Goal: Feedback & Contribution: Leave review/rating

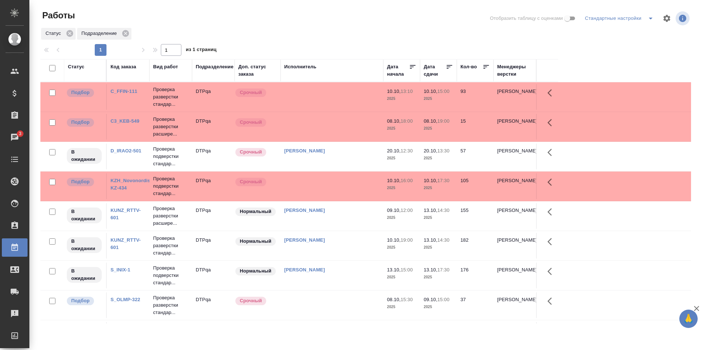
click at [348, 92] on td at bounding box center [332, 97] width 103 height 26
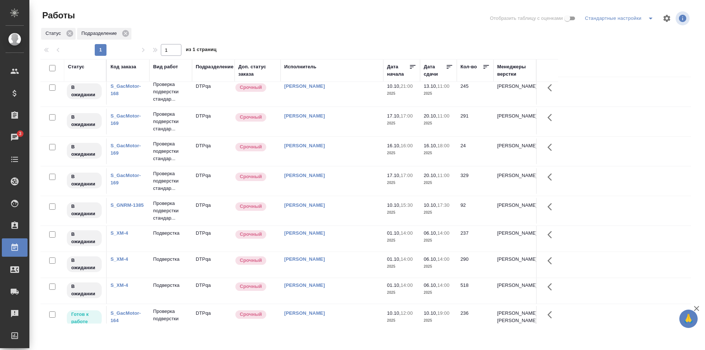
scroll to position [495, 0]
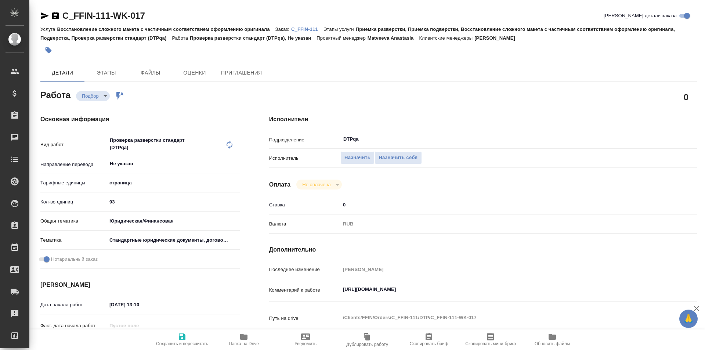
type textarea "x"
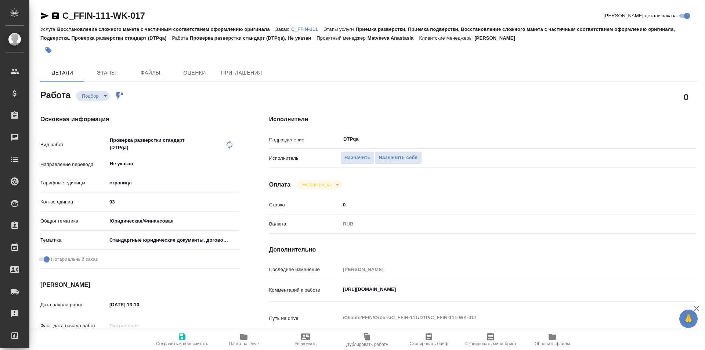
type textarea "x"
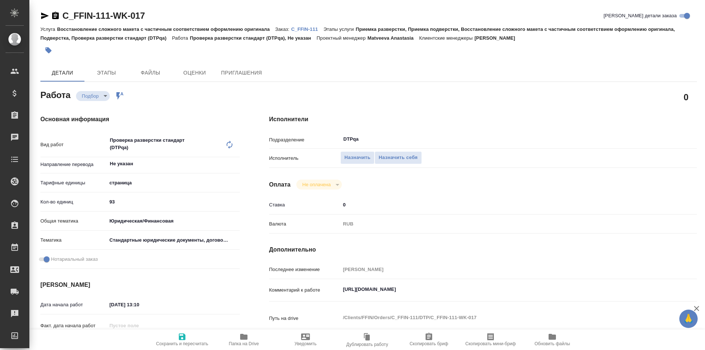
type textarea "x"
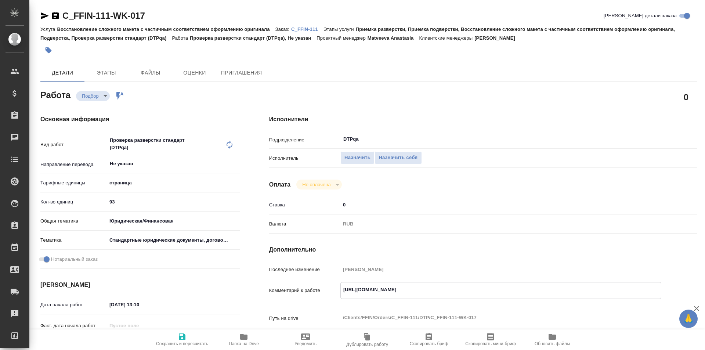
type textarea "x"
drag, startPoint x: 498, startPoint y: 289, endPoint x: 333, endPoint y: 288, distance: 164.6
click at [333, 288] on div "Комментарий к работе https://tera.awatera.com/Work/68e4c401d5c03ed4a021505f/ x" at bounding box center [483, 290] width 428 height 17
type textarea "x"
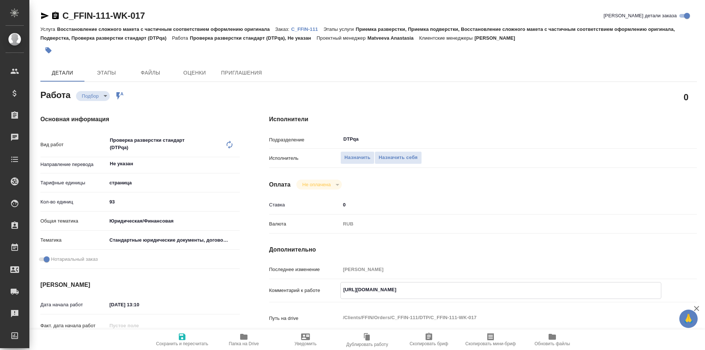
type textarea "x"
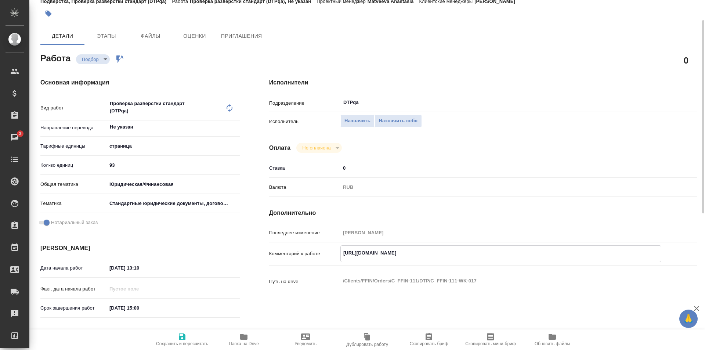
type textarea "x"
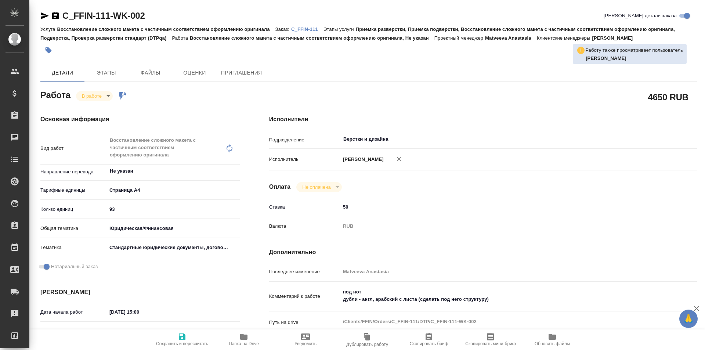
type textarea "x"
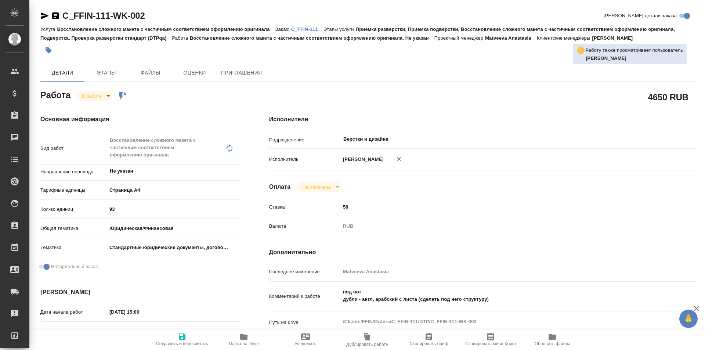
type textarea "x"
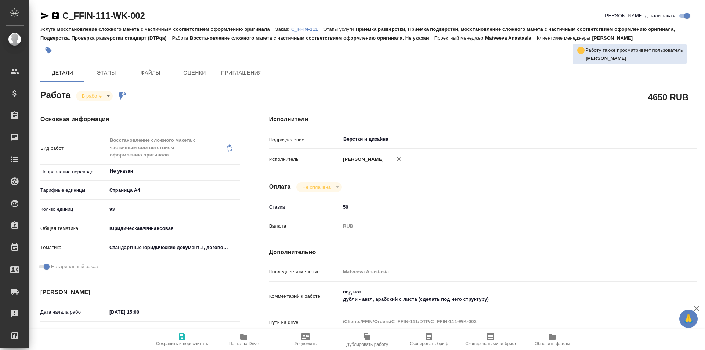
type textarea "x"
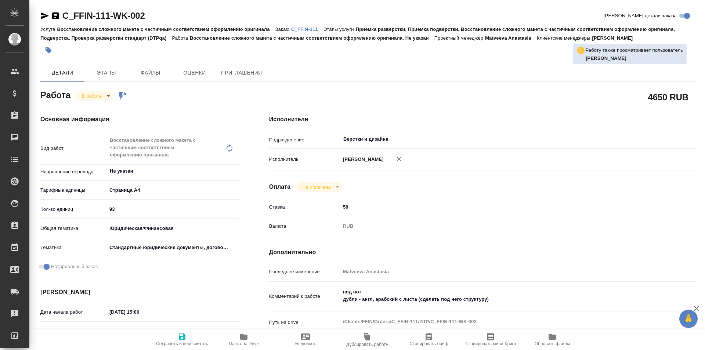
type textarea "x"
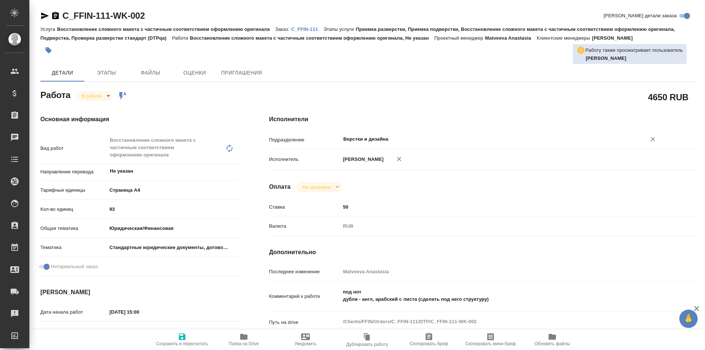
type textarea "x"
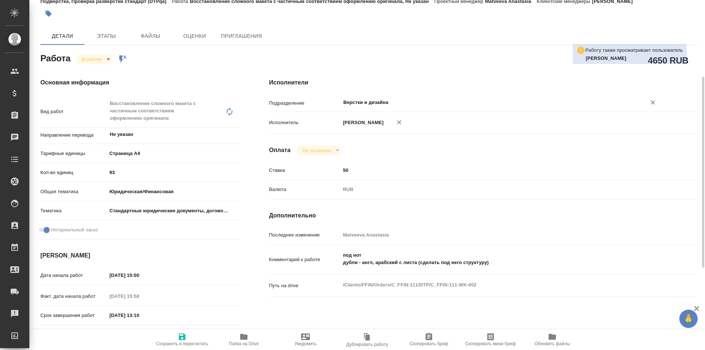
scroll to position [73, 0]
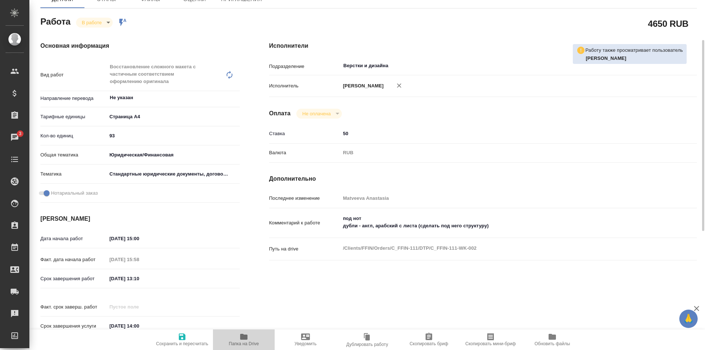
click at [244, 337] on icon "button" at bounding box center [243, 337] width 7 height 6
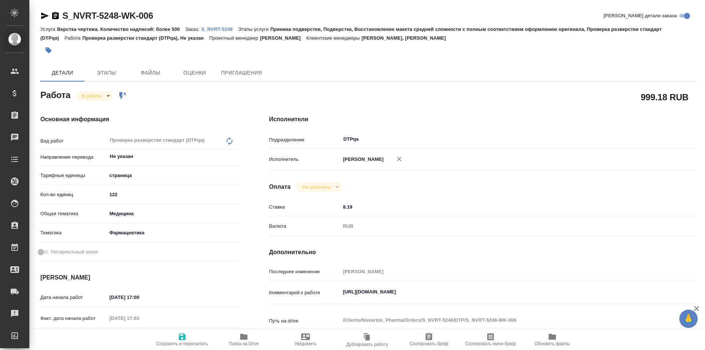
type textarea "x"
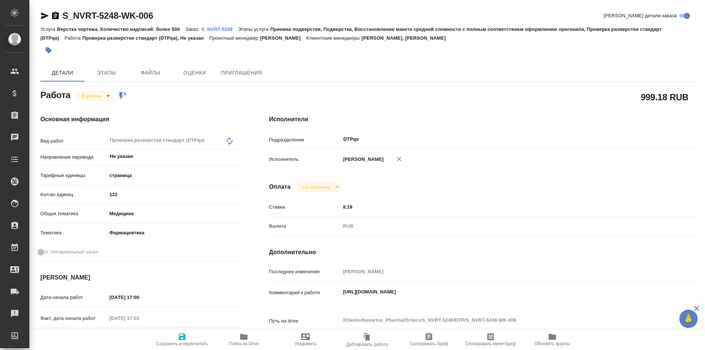
type textarea "x"
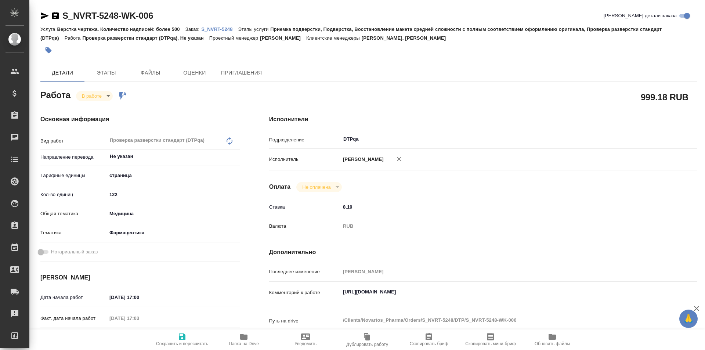
type textarea "x"
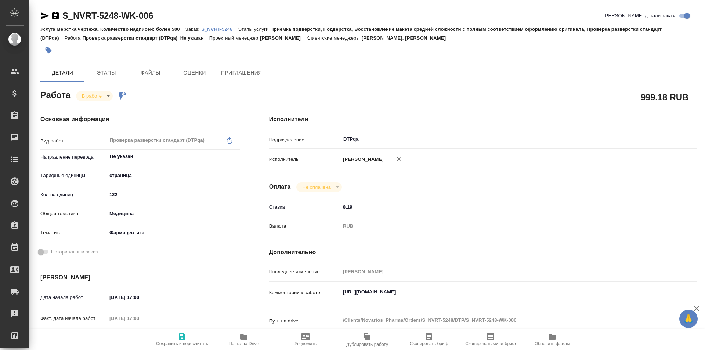
type textarea "x"
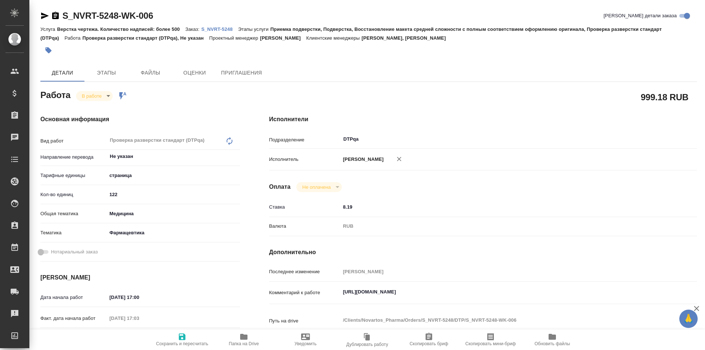
type textarea "x"
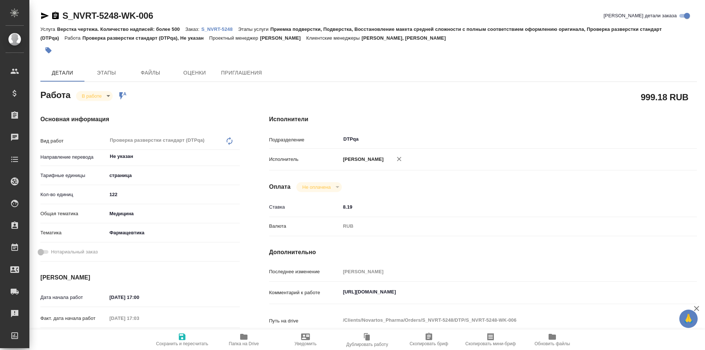
type textarea "x"
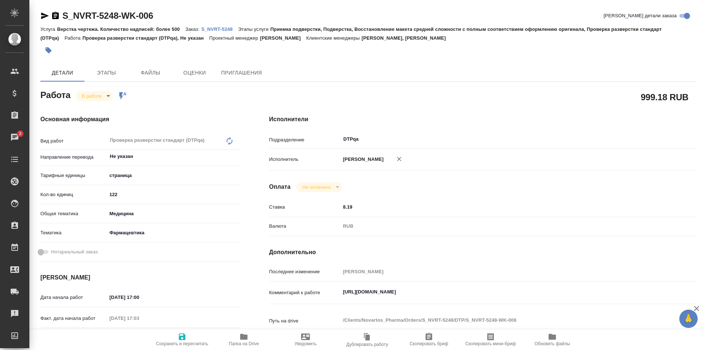
click at [242, 338] on icon "button" at bounding box center [243, 337] width 7 height 6
click at [41, 13] on icon "button" at bounding box center [44, 15] width 9 height 9
click at [215, 27] on p "S_NVRT-5248" at bounding box center [219, 29] width 37 height 6
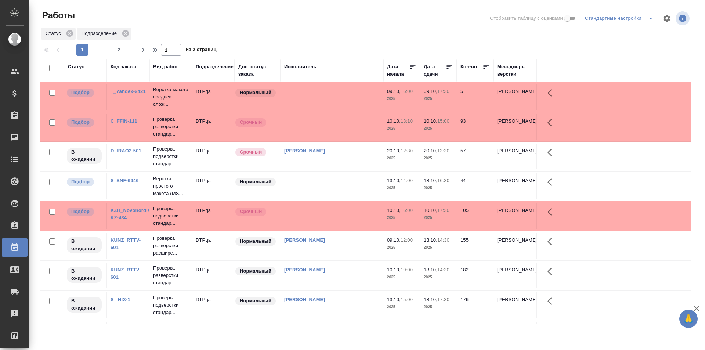
click at [119, 48] on span "2" at bounding box center [119, 49] width 12 height 7
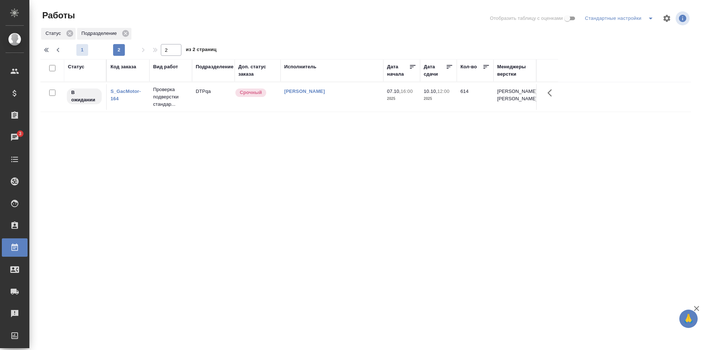
click at [83, 49] on span "1" at bounding box center [82, 49] width 12 height 7
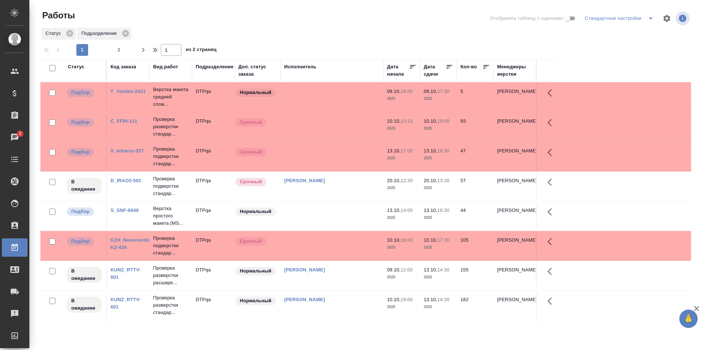
click at [405, 12] on div at bounding box center [368, 19] width 219 height 18
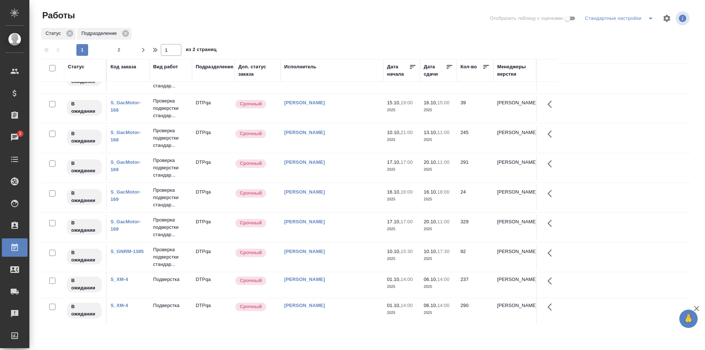
scroll to position [492, 0]
click at [118, 51] on span "2" at bounding box center [119, 49] width 12 height 7
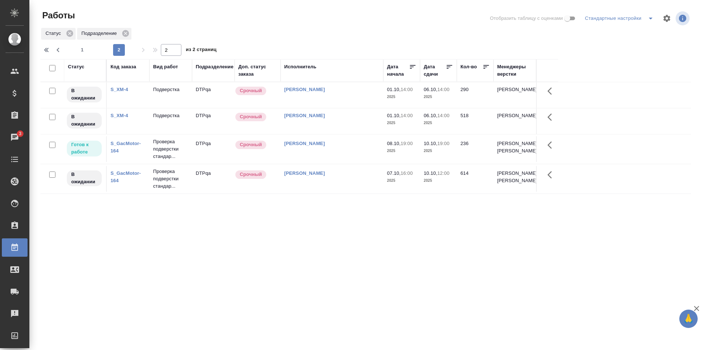
scroll to position [0, 0]
click at [84, 51] on span "1" at bounding box center [82, 49] width 12 height 7
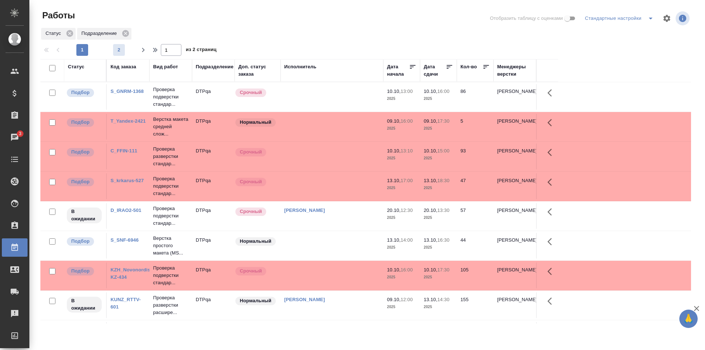
click at [117, 50] on span "2" at bounding box center [119, 49] width 12 height 7
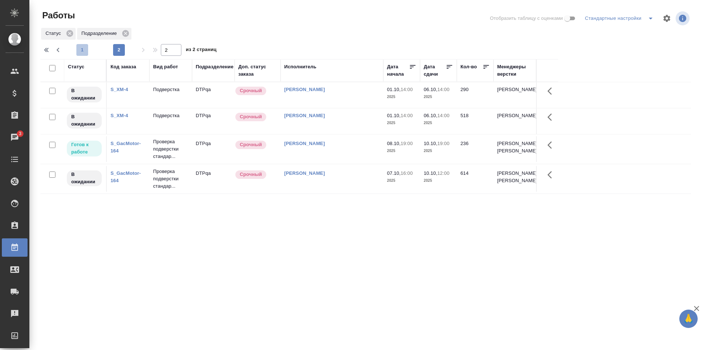
click at [83, 51] on span "1" at bounding box center [82, 49] width 12 height 7
type input "1"
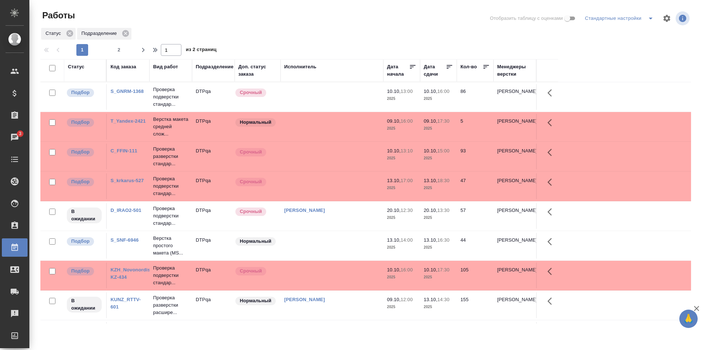
click at [344, 99] on td at bounding box center [332, 97] width 103 height 26
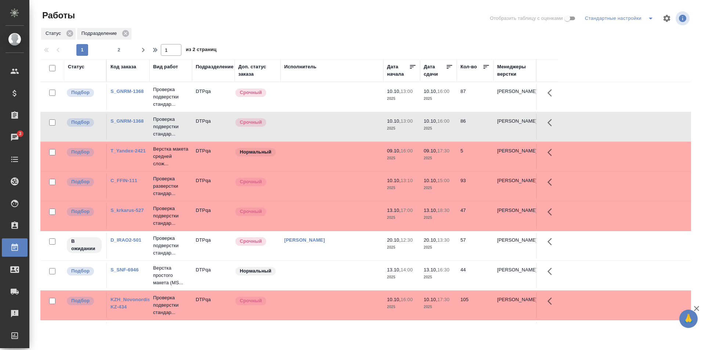
click at [326, 129] on td at bounding box center [332, 127] width 103 height 26
click at [336, 96] on td at bounding box center [332, 97] width 103 height 26
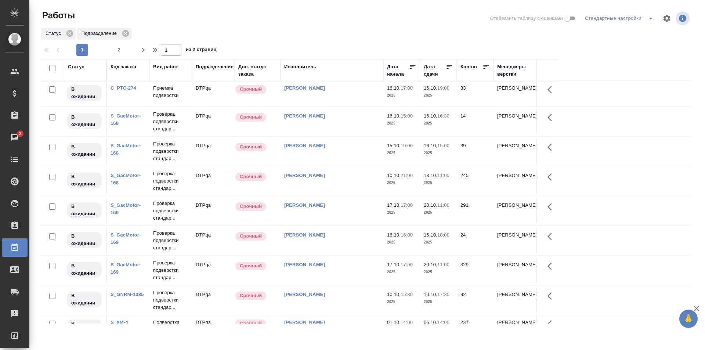
scroll to position [495, 0]
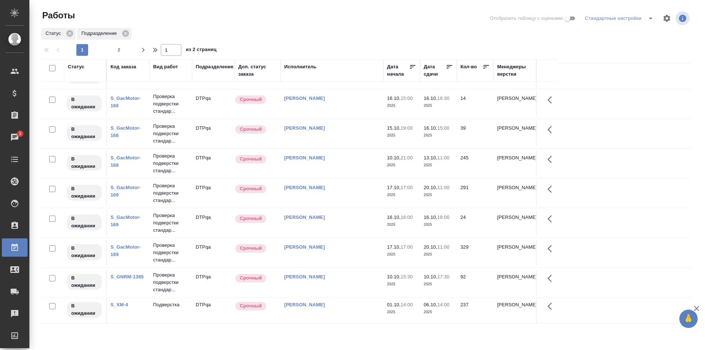
click at [344, 278] on div "[PERSON_NAME]" at bounding box center [332, 276] width 96 height 7
click at [303, 276] on link "[PERSON_NAME]" at bounding box center [304, 277] width 41 height 6
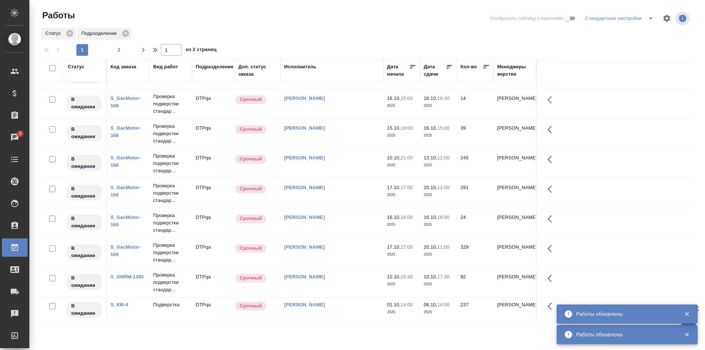
scroll to position [0, 0]
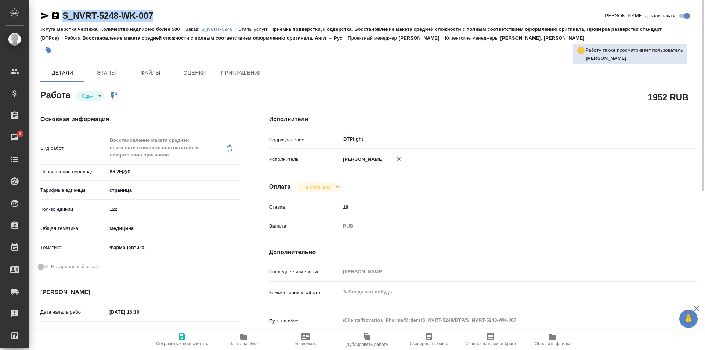
click at [44, 14] on icon "button" at bounding box center [44, 15] width 9 height 9
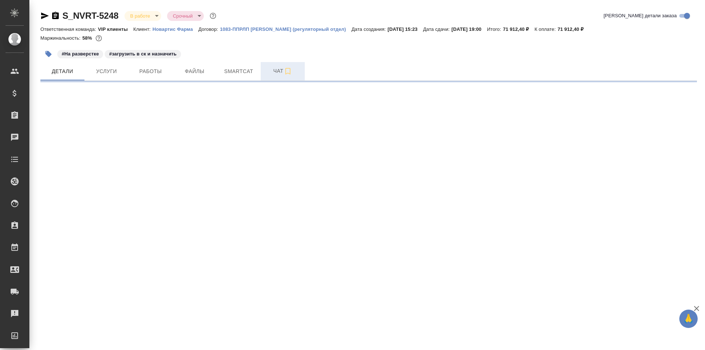
click at [275, 71] on span "Чат" at bounding box center [282, 71] width 35 height 9
select select "RU"
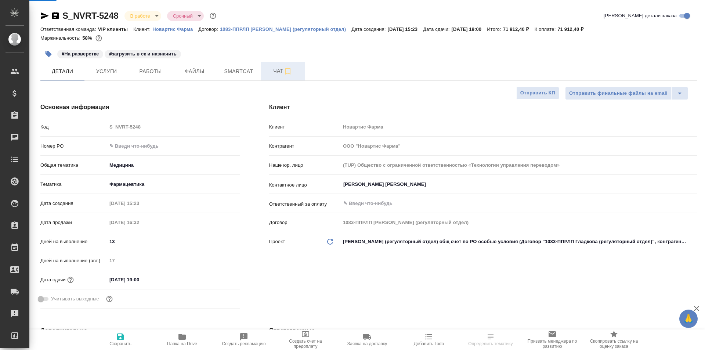
type textarea "x"
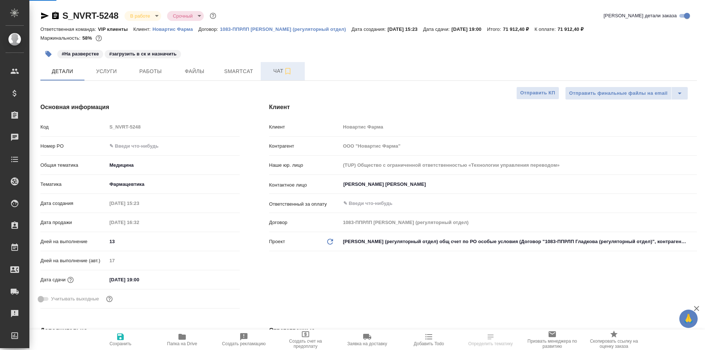
type textarea "x"
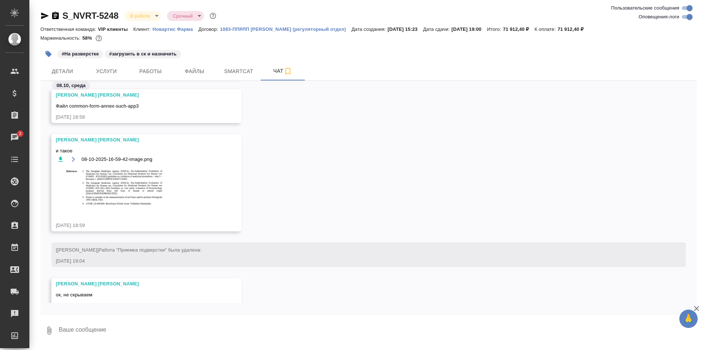
scroll to position [29688, 0]
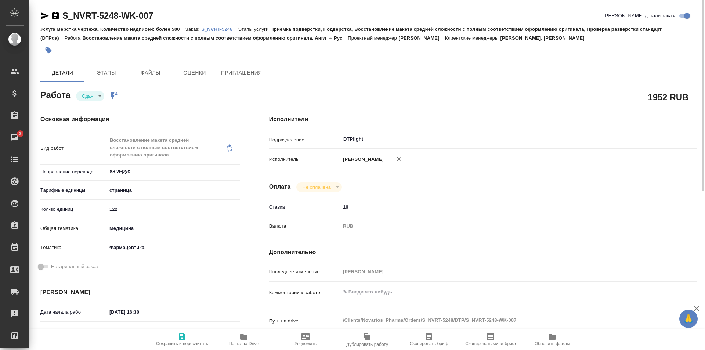
click at [242, 337] on icon "button" at bounding box center [243, 337] width 7 height 6
click at [218, 29] on p "S_NVRT-5248" at bounding box center [219, 29] width 37 height 6
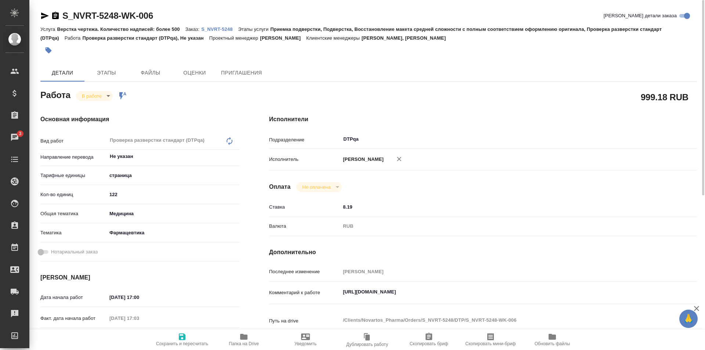
scroll to position [110, 0]
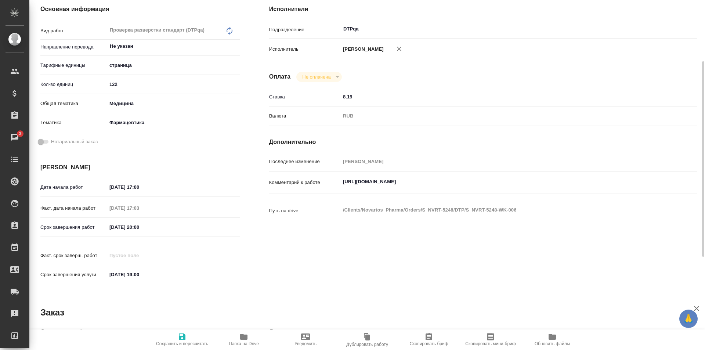
click at [493, 185] on textarea "https://tera.awatera.com/Work/68e4ec76810f8208a7bc38da/" at bounding box center [501, 182] width 321 height 12
paste textarea "https://drive.awatera.com/f/10622032"
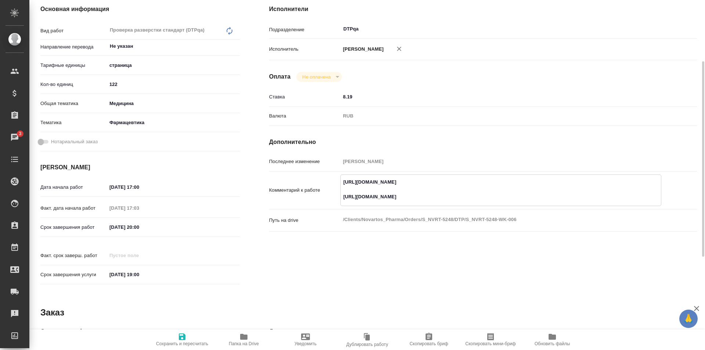
type textarea "https://tera.awatera.com/Work/68e4ec76810f8208a7bc38da/ https://drive.awatera.c…"
click at [184, 335] on icon "button" at bounding box center [182, 337] width 7 height 7
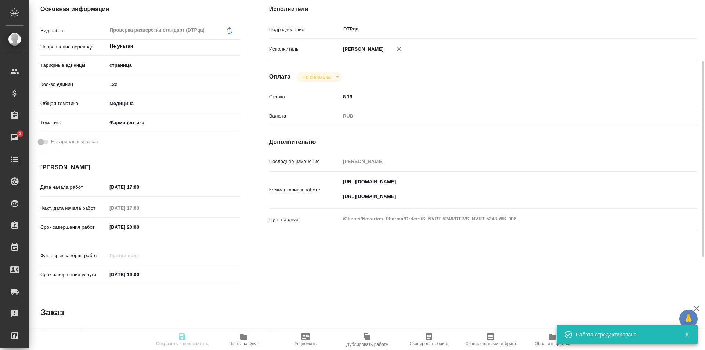
type input "inProgress"
type input "Не указан"
type input "5a8b1489cc6b4906c91bfdb2"
type input "122"
type input "med"
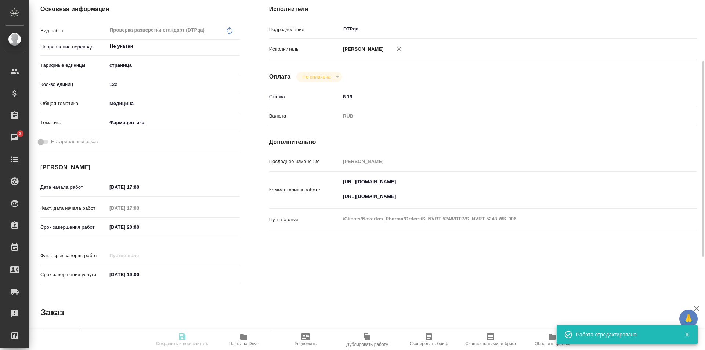
type input "6149832f2b7be24903fd7a82"
type input "08.10.2025 17:00"
type input "08.10.2025 17:03"
type input "08.10.2025 20:00"
type input "[DATE] 19:00"
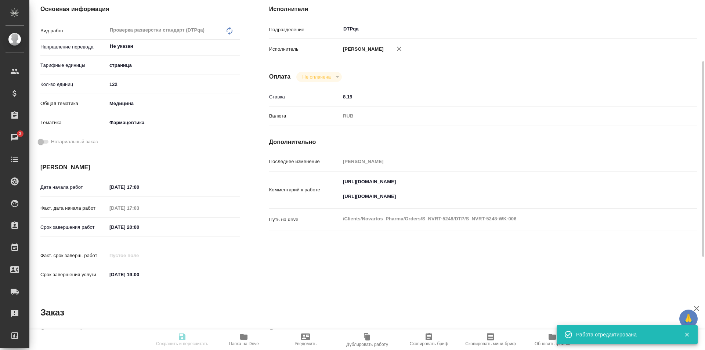
type input "DTPqa"
type input "notPayed"
type input "8.19"
type input "RUB"
type input "[PERSON_NAME]"
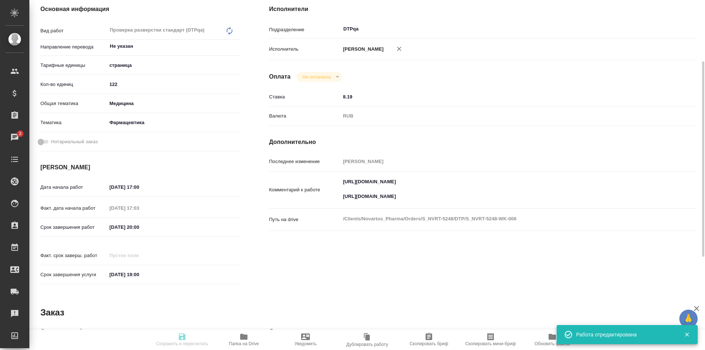
type input "S_NVRT-5248"
type input "Верстка чертежа. Количество надписей: более 500"
type input "Приемка подверстки, Подверстка, Восстановление макета средней сложности с полны…"
type input "Кабаргина Анна, Сайдашева Диляра"
type input "[PERSON_NAME]"
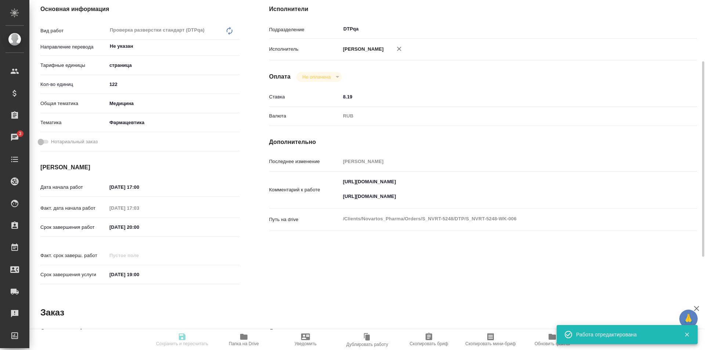
type input "/Clients/Novartos_Pharma/Orders/S_NVRT-5248"
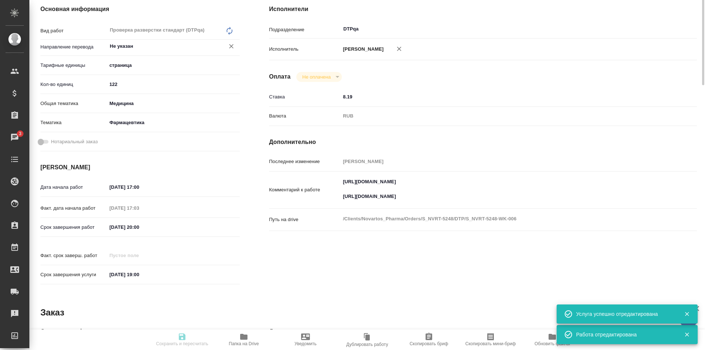
scroll to position [0, 0]
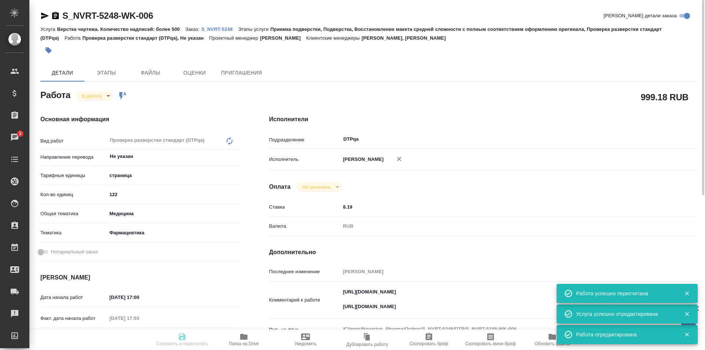
type input "inProgress"
type input "Не указан"
type input "5a8b1489cc6b4906c91bfdb2"
type input "122"
type input "med"
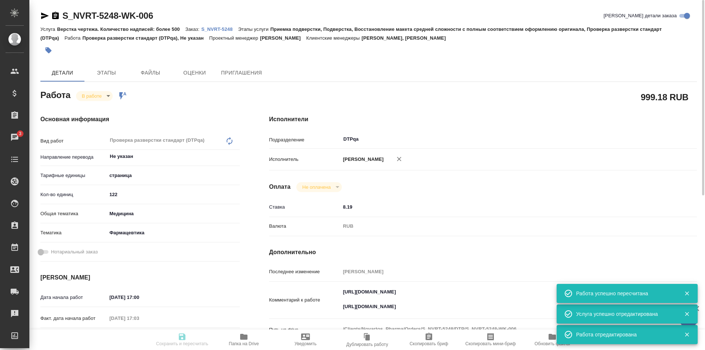
type input "6149832f2b7be24903fd7a82"
type input "08.10.2025 17:00"
type input "08.10.2025 17:03"
type input "08.10.2025 20:00"
type input "[DATE] 19:00"
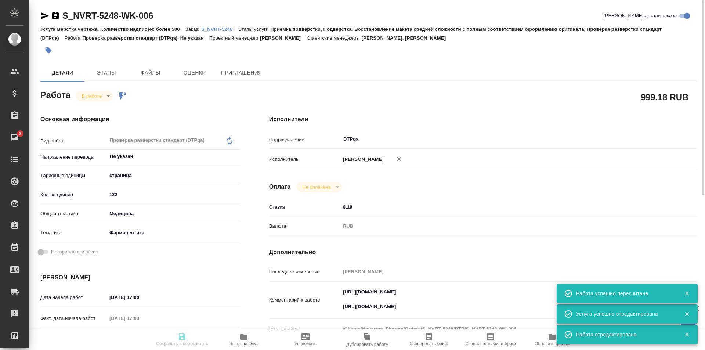
type input "DTPqa"
type input "notPayed"
type input "8.19"
type input "RUB"
type input "[PERSON_NAME]"
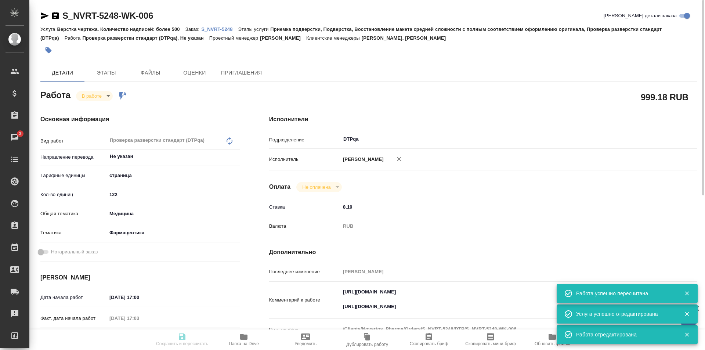
type input "S_NVRT-5248"
type input "Верстка чертежа. Количество надписей: более 500"
type input "Приемка подверстки, Подверстка, Восстановление макета средней сложности с полны…"
type input "Кабаргина Анна, Сайдашева Диляра"
type input "[PERSON_NAME]"
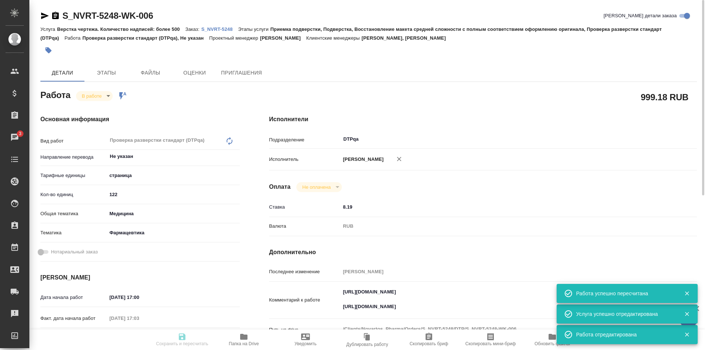
type input "/Clients/Novartos_Pharma/Orders/S_NVRT-5248"
click at [98, 98] on body "🙏 .cls-1 fill:#fff; AWATERA Ismagilova Diana Клиенты Спецификации Заказы 3 Чаты…" at bounding box center [352, 175] width 705 height 350
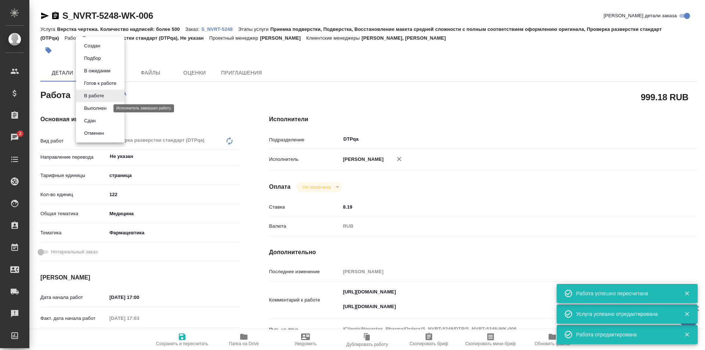
click at [96, 108] on button "Выполнен" at bounding box center [95, 108] width 27 height 8
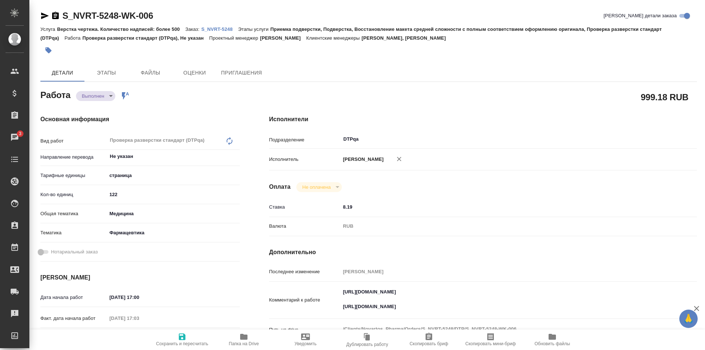
type textarea "x"
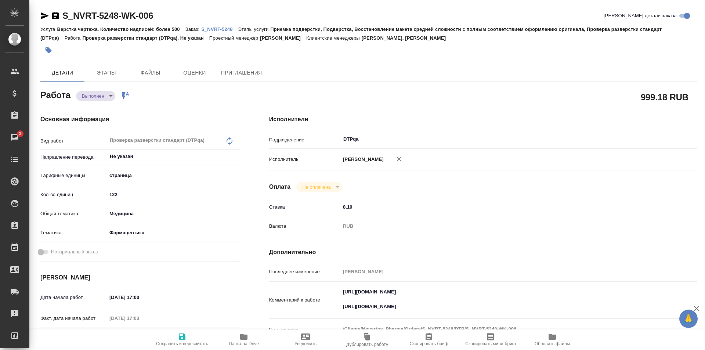
type textarea "x"
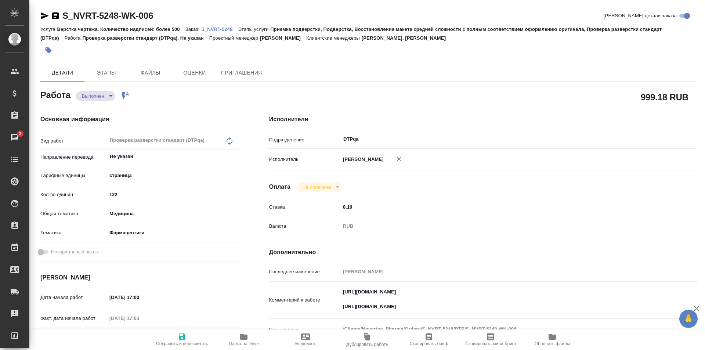
type textarea "x"
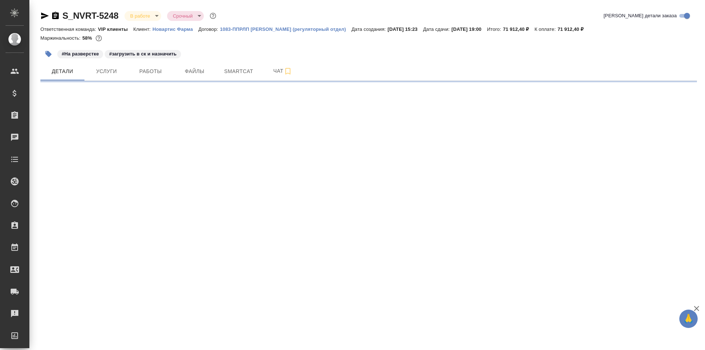
select select "RU"
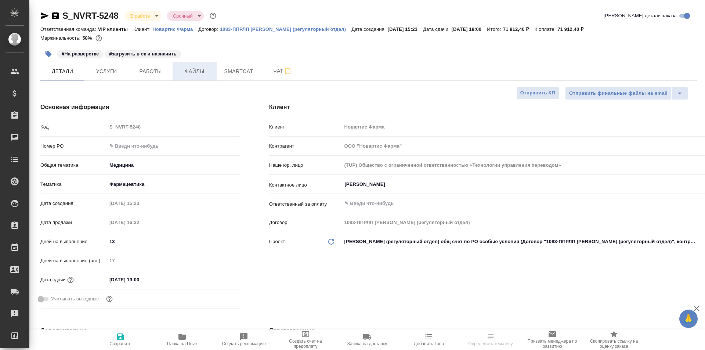
type textarea "x"
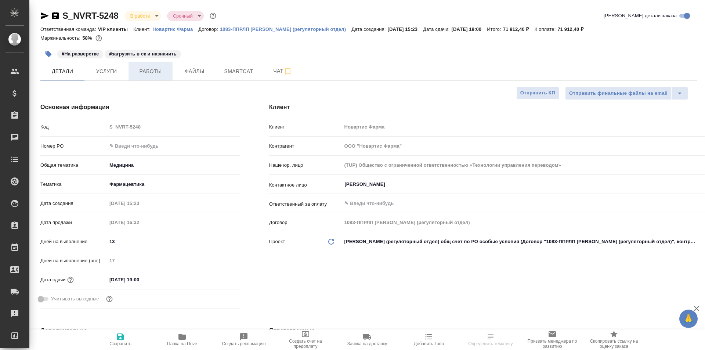
type textarea "x"
type input "[PERSON_NAME]"
click at [156, 71] on span "Работы" at bounding box center [150, 71] width 35 height 9
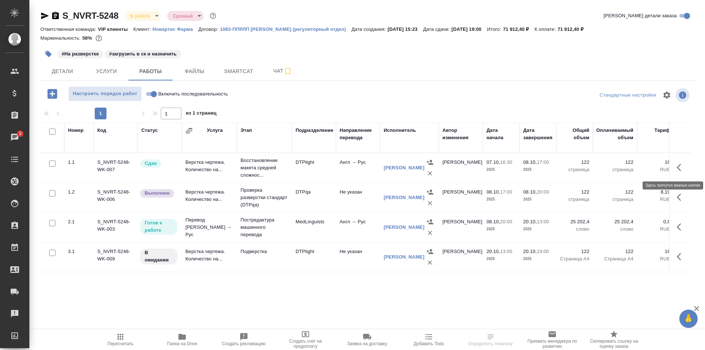
click at [679, 166] on icon "button" at bounding box center [679, 167] width 4 height 7
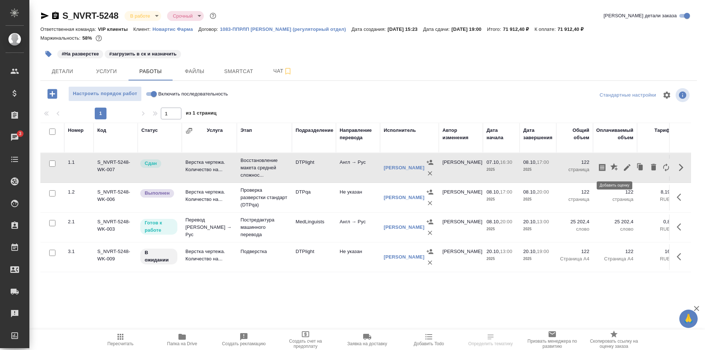
click at [615, 168] on icon "button" at bounding box center [614, 166] width 7 height 7
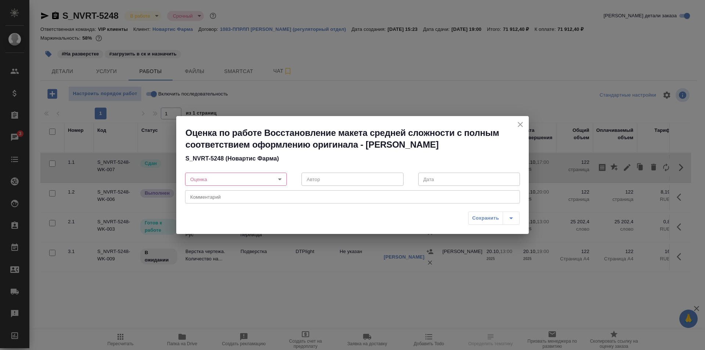
click at [253, 180] on body "🙏 .cls-1 fill:#fff; AWATERA Ismagilova [PERSON_NAME] Спецификации Заказы 3 Чаты…" at bounding box center [352, 175] width 705 height 350
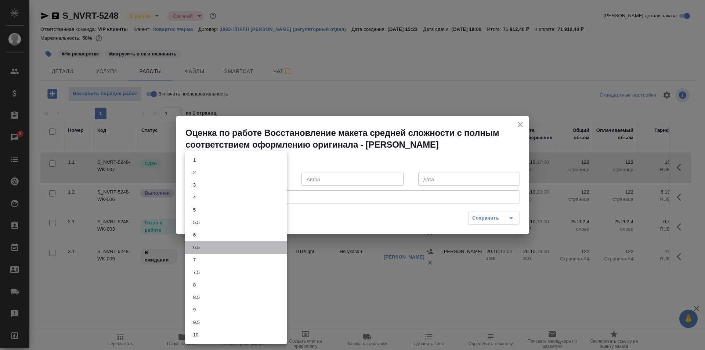
click at [202, 250] on li "6.5" at bounding box center [236, 247] width 102 height 12
type input "6.5"
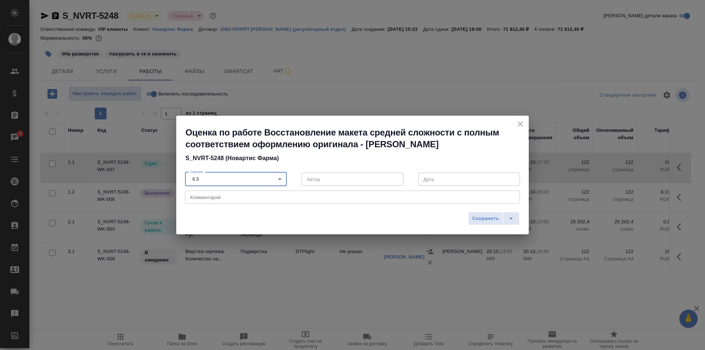
click at [213, 199] on textarea at bounding box center [352, 198] width 325 height 6
type textarea "<"
drag, startPoint x: 266, startPoint y: 196, endPoint x: 225, endPoint y: 198, distance: 40.8
click at [225, 198] on textarea "Были опечатки в числах и словах, лишние пробелы в аббревиатурах и словах" at bounding box center [352, 198] width 325 height 6
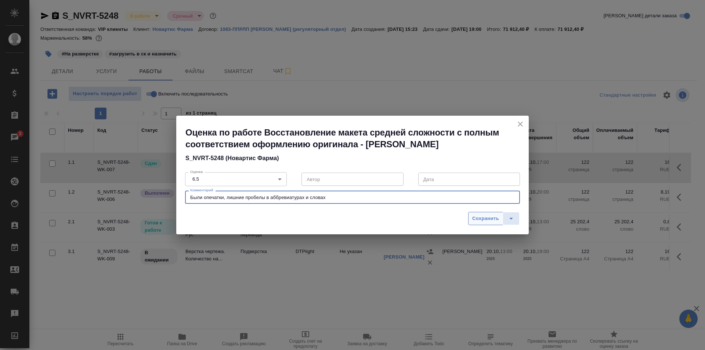
type textarea "Были опечатки, лишние пробелы в аббревиатурах и словах"
click at [481, 218] on span "Сохранить" at bounding box center [485, 219] width 27 height 8
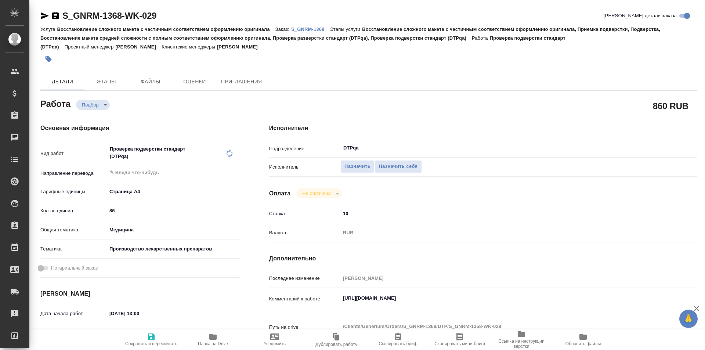
type textarea "x"
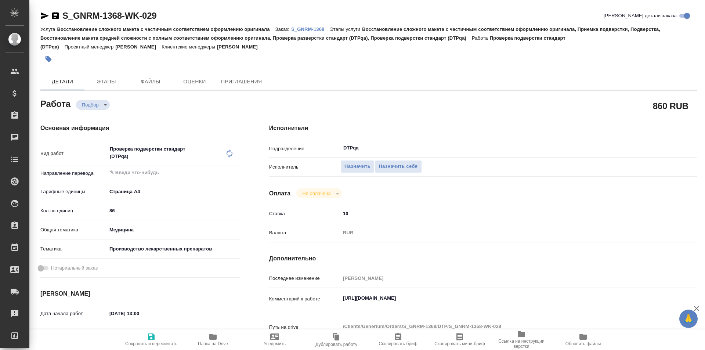
type textarea "x"
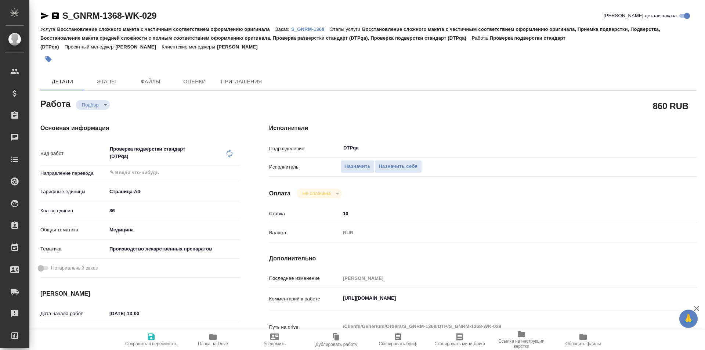
type textarea "x"
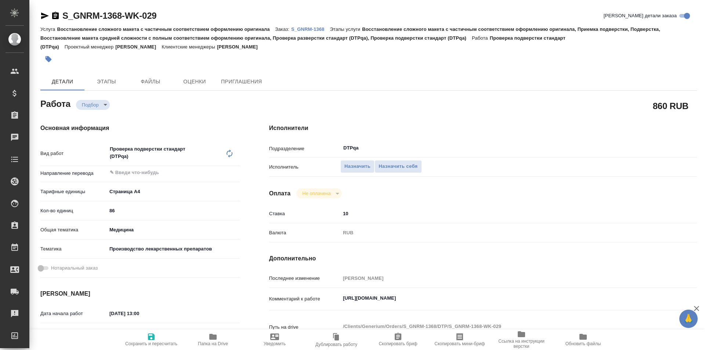
type textarea "x"
drag, startPoint x: 499, startPoint y: 301, endPoint x: 335, endPoint y: 295, distance: 164.0
click at [336, 295] on div "Комментарий к работе https://tera.awatera.com/Work/68d16129b9f478f418e10e24/ x" at bounding box center [483, 299] width 428 height 17
type textarea "x"
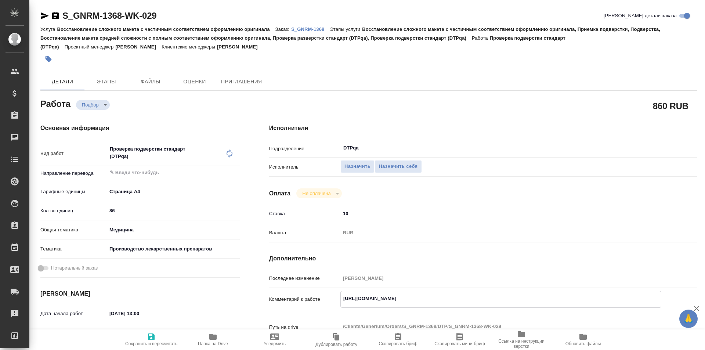
type textarea "x"
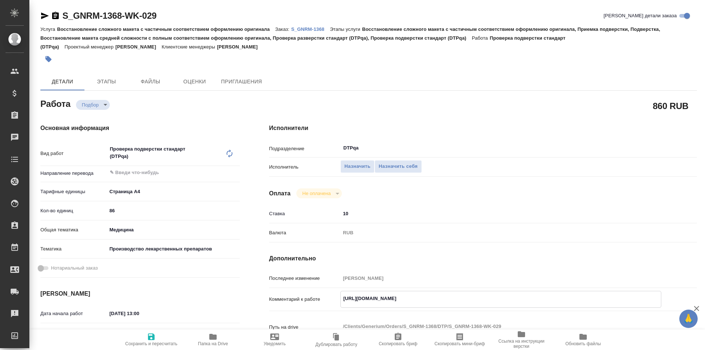
type textarea "x"
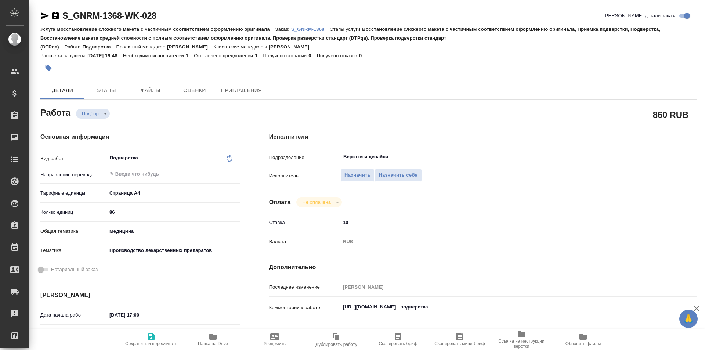
type textarea "x"
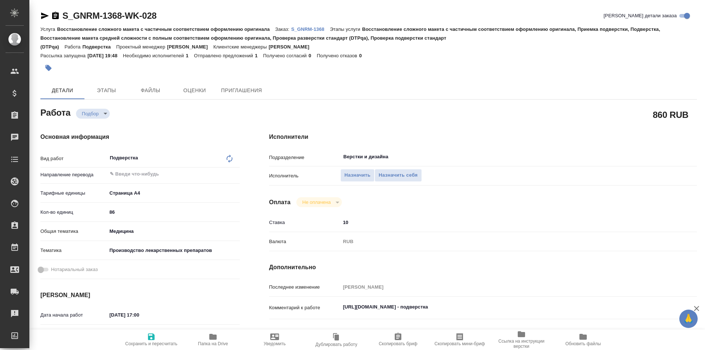
type textarea "x"
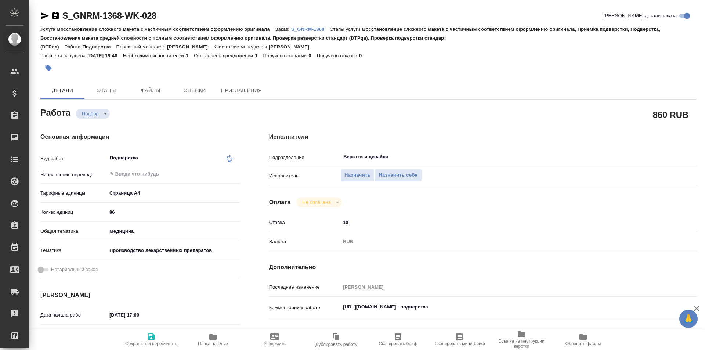
type textarea "x"
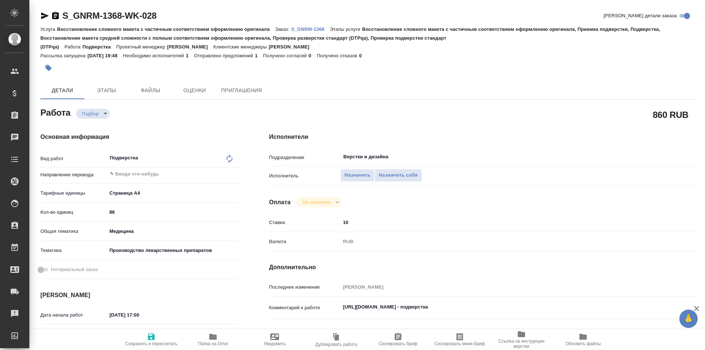
type textarea "x"
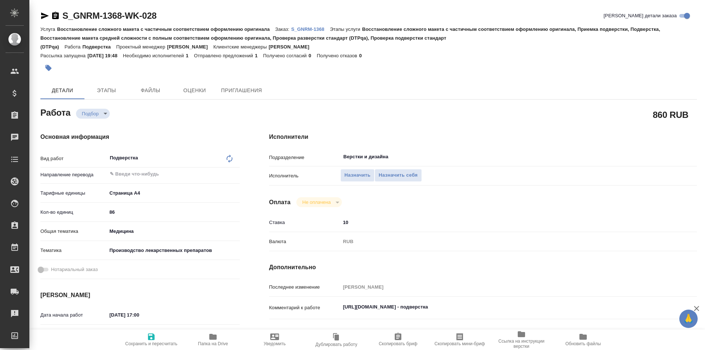
type textarea "x"
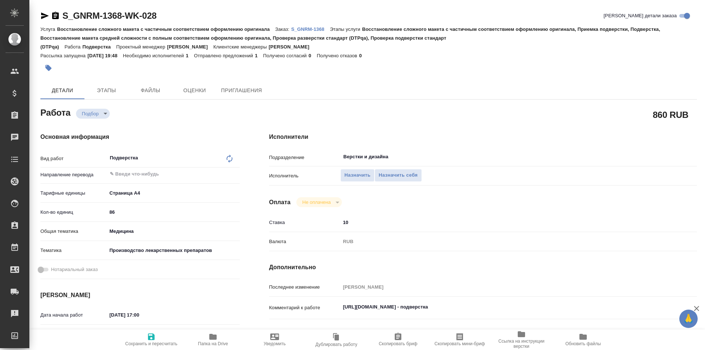
type textarea "x"
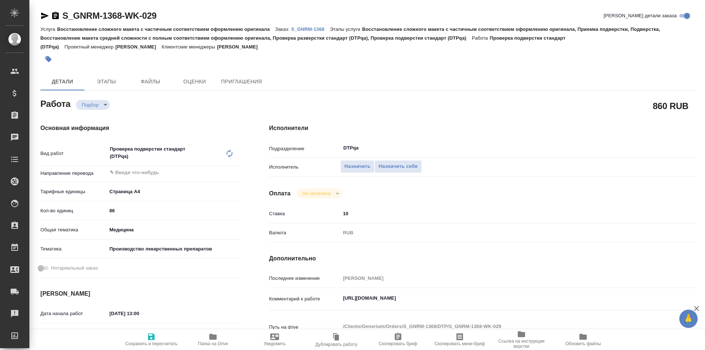
type textarea "x"
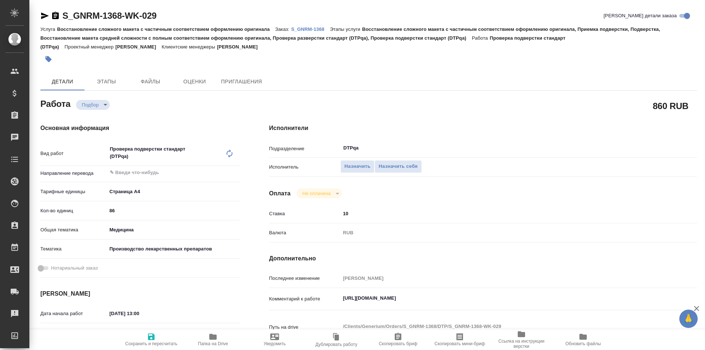
type textarea "x"
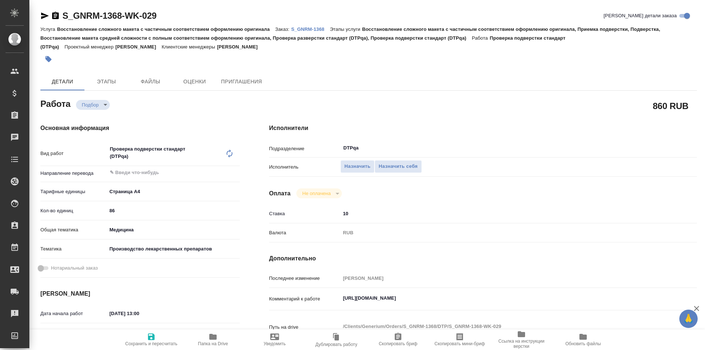
type textarea "x"
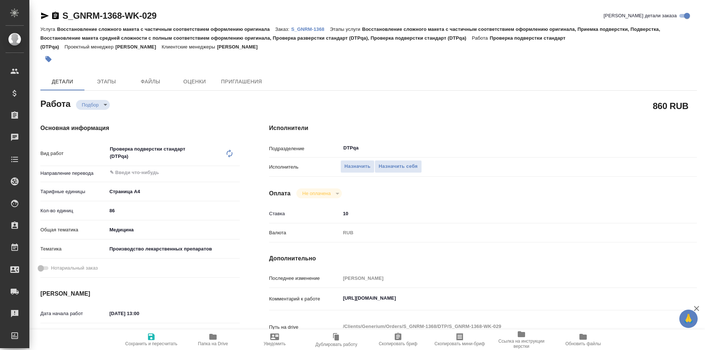
type textarea "x"
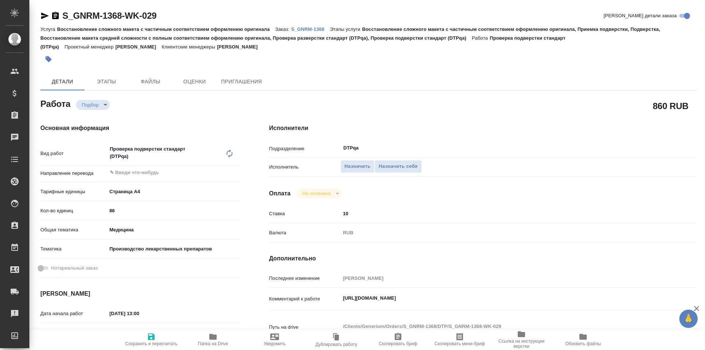
type textarea "x"
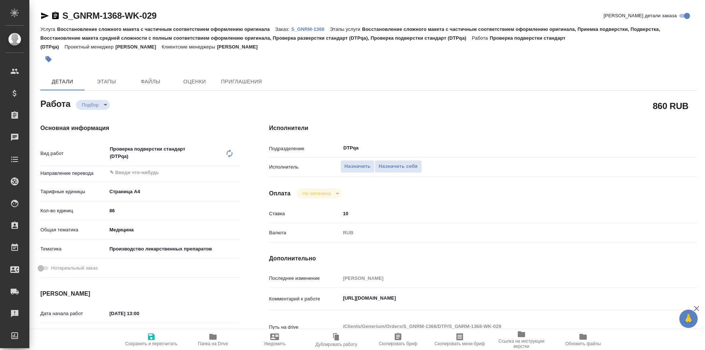
type textarea "x"
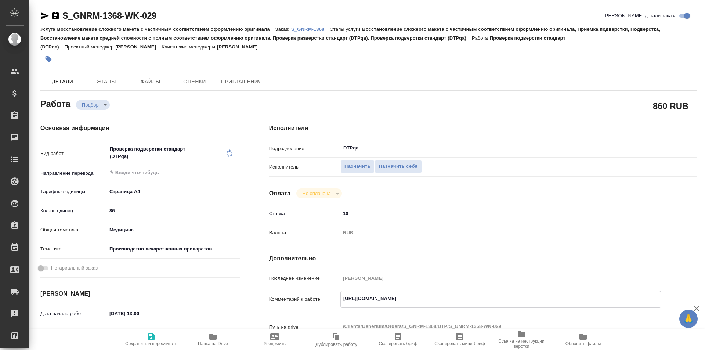
type textarea "x"
drag, startPoint x: 493, startPoint y: 294, endPoint x: 321, endPoint y: 299, distance: 171.6
click at [321, 299] on div "Комментарий к работе https://tera.awatera.com/Work/68d16129b9f478f418e10e24/ x" at bounding box center [483, 299] width 428 height 17
type textarea "x"
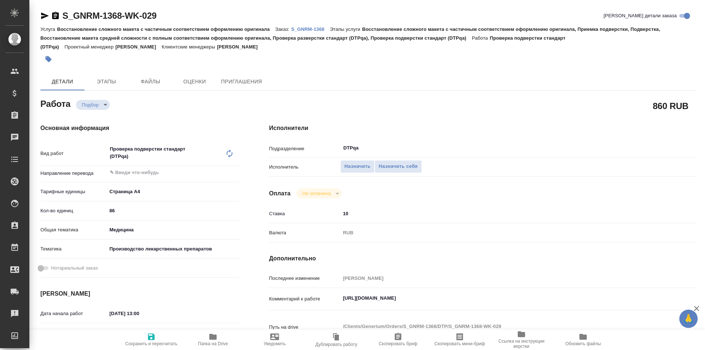
type textarea "x"
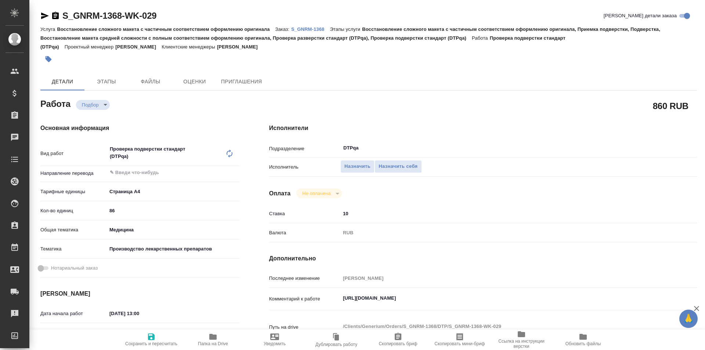
type textarea "x"
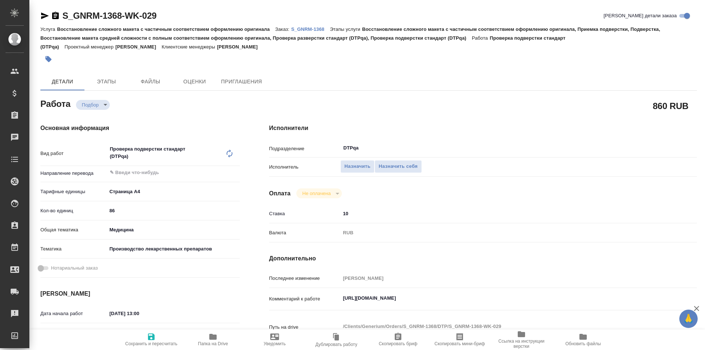
type textarea "x"
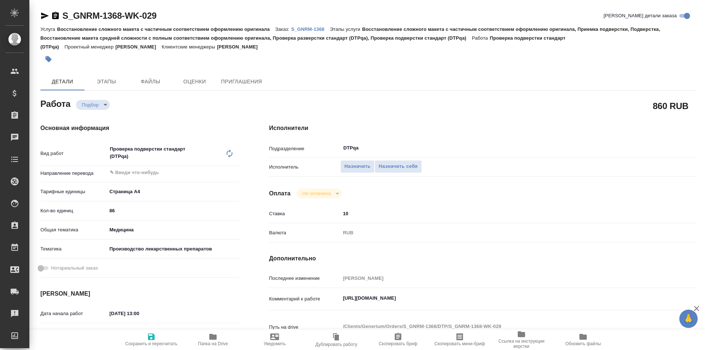
type textarea "x"
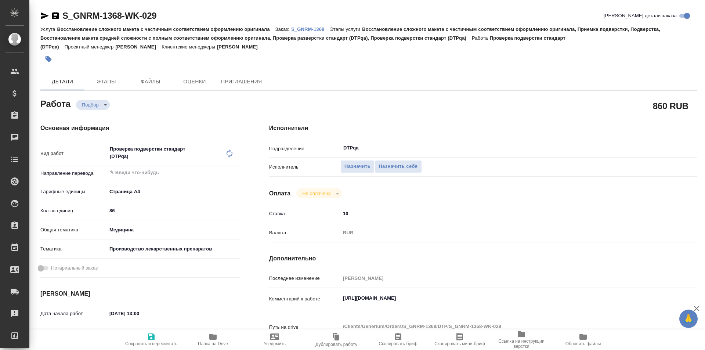
type textarea "x"
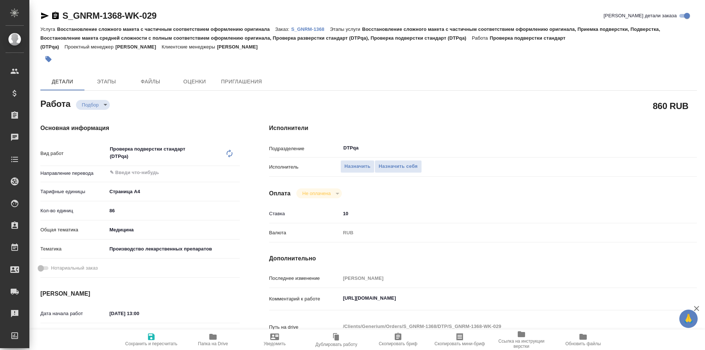
type textarea "x"
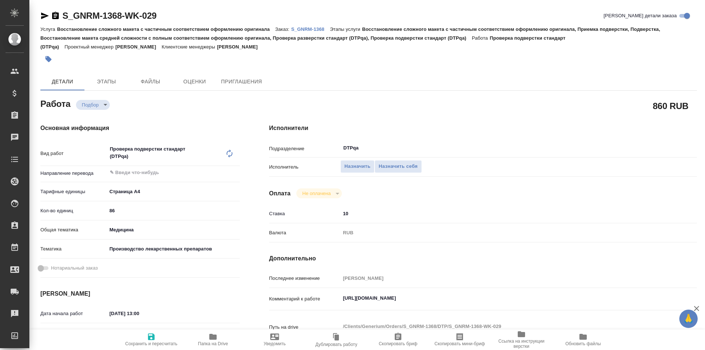
type textarea "x"
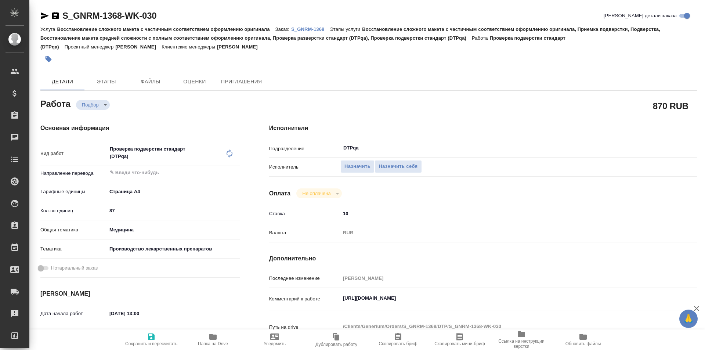
type textarea "x"
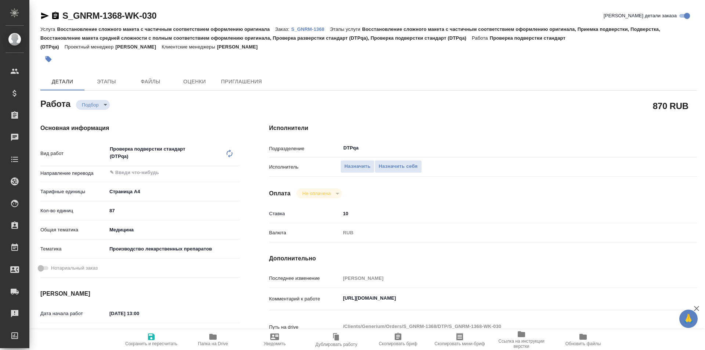
type textarea "x"
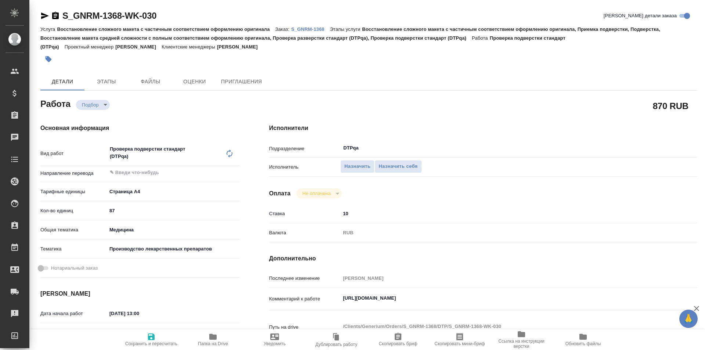
type textarea "x"
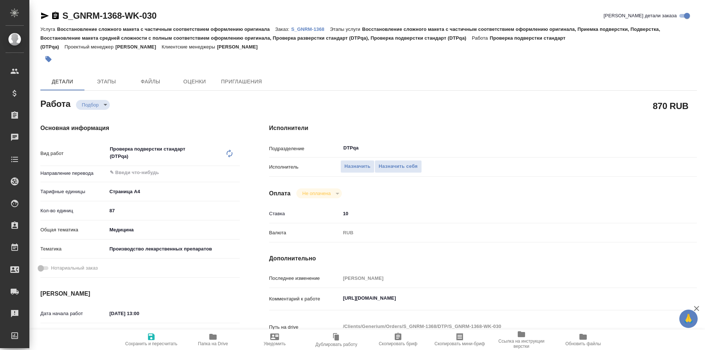
type textarea "x"
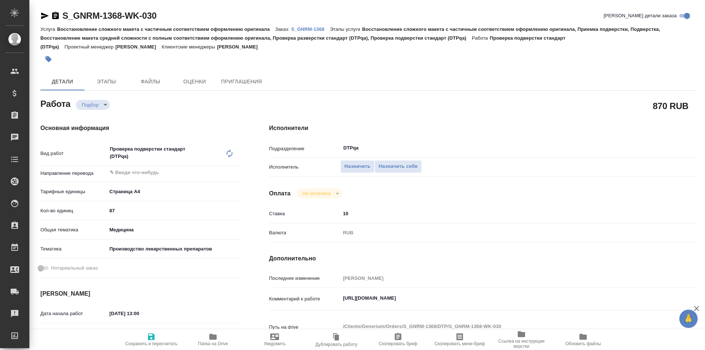
type textarea "x"
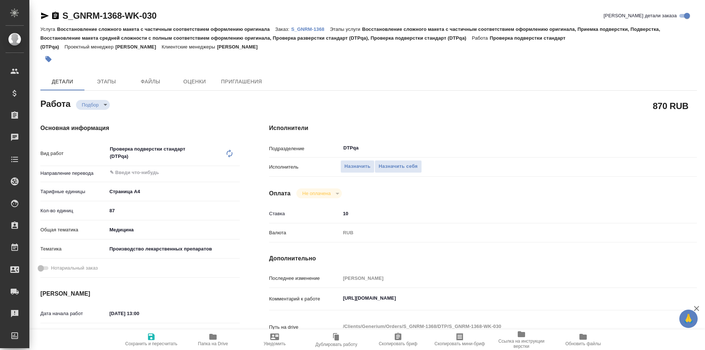
type textarea "x"
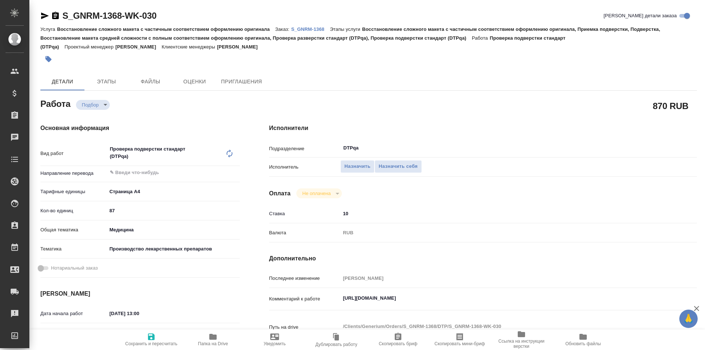
type textarea "x"
drag, startPoint x: 492, startPoint y: 299, endPoint x: 321, endPoint y: 296, distance: 170.9
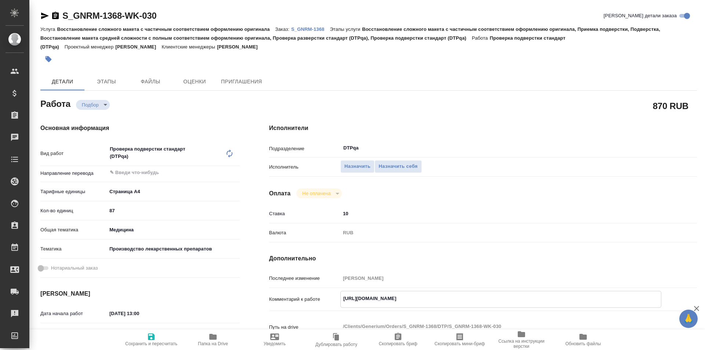
click at [320, 297] on div "Комментарий к работе https://tera.awatera.com/Work/68d16129b9f478f418e10e16/ x" at bounding box center [483, 299] width 428 height 17
type textarea "x"
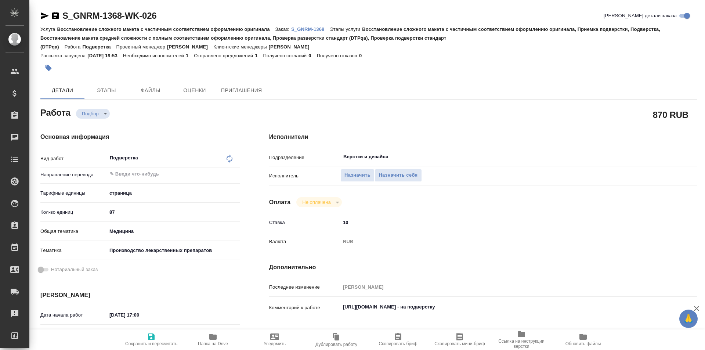
type textarea "x"
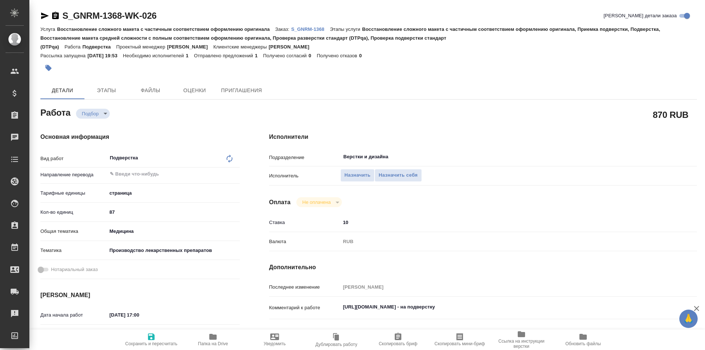
type textarea "x"
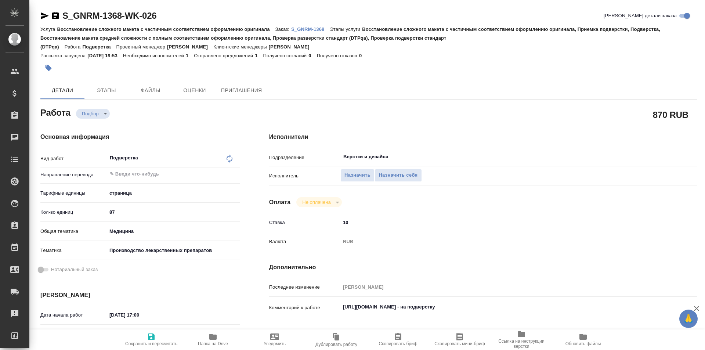
type textarea "x"
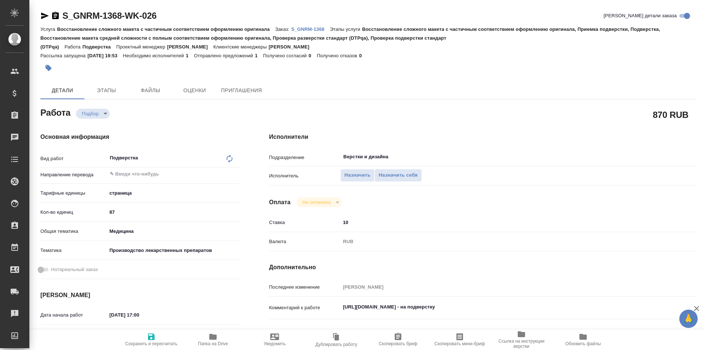
type textarea "x"
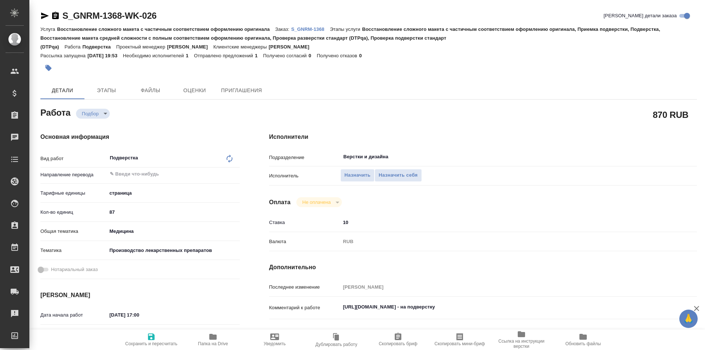
type textarea "x"
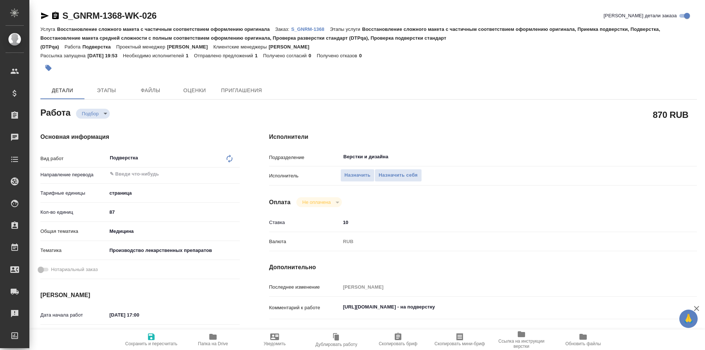
type textarea "x"
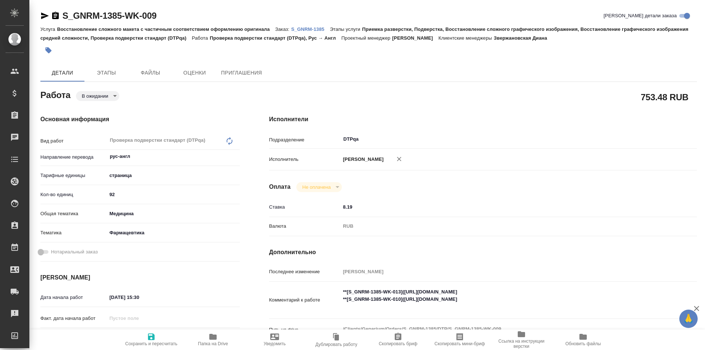
type textarea "x"
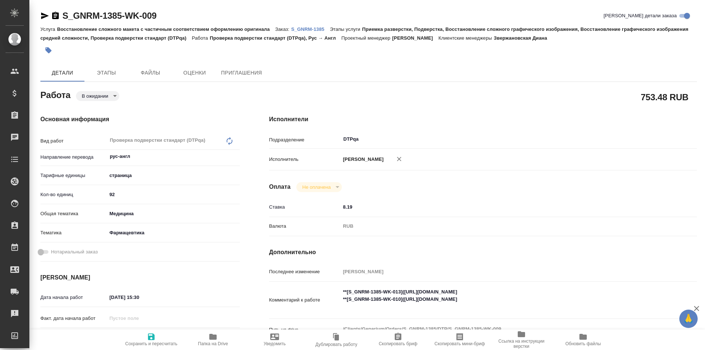
type textarea "x"
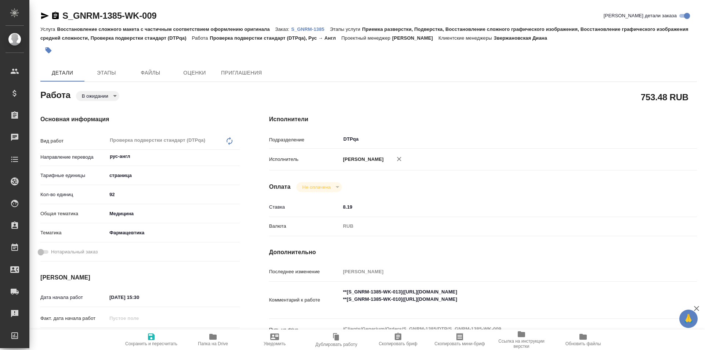
type textarea "x"
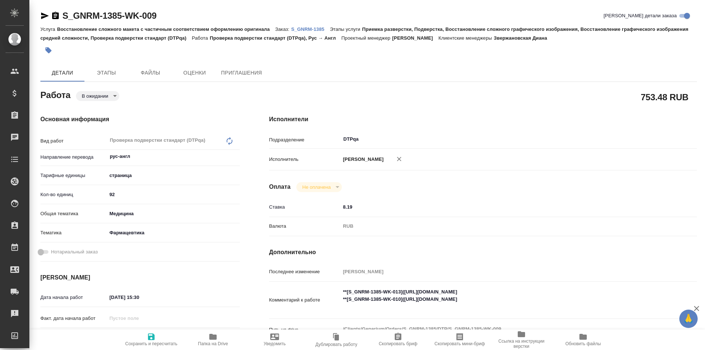
type textarea "x"
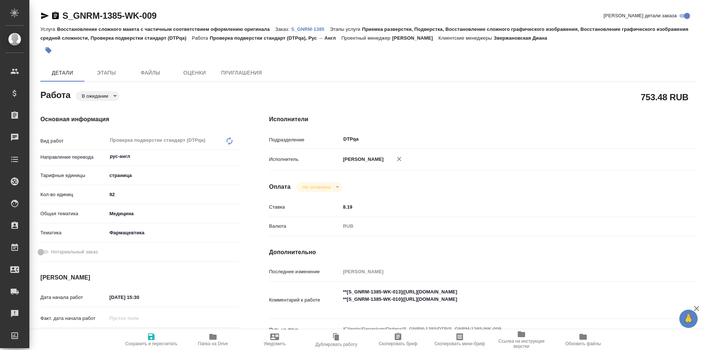
type textarea "x"
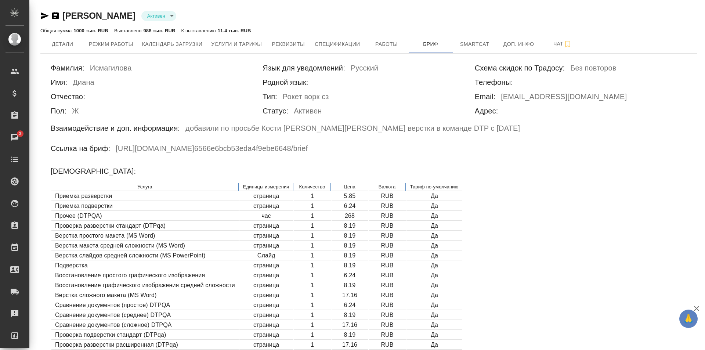
scroll to position [37, 0]
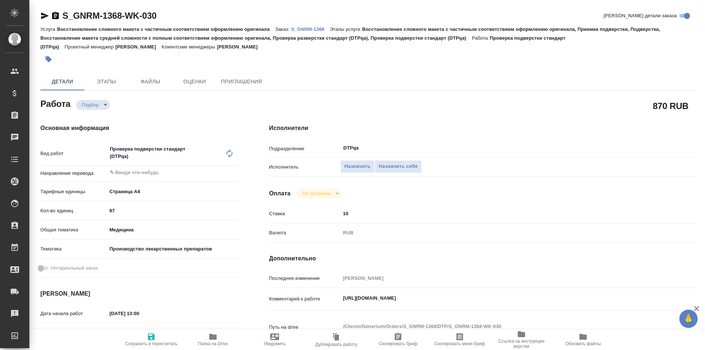
type textarea "x"
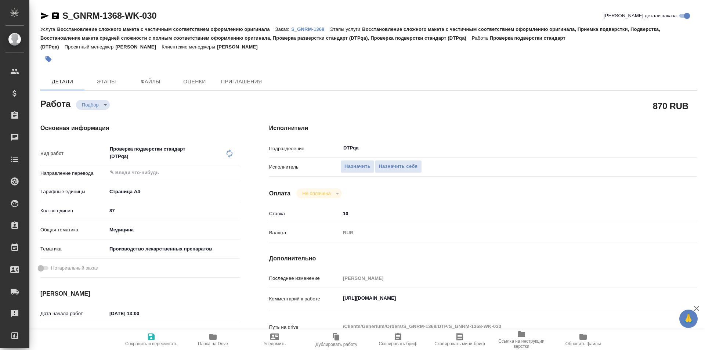
type textarea "x"
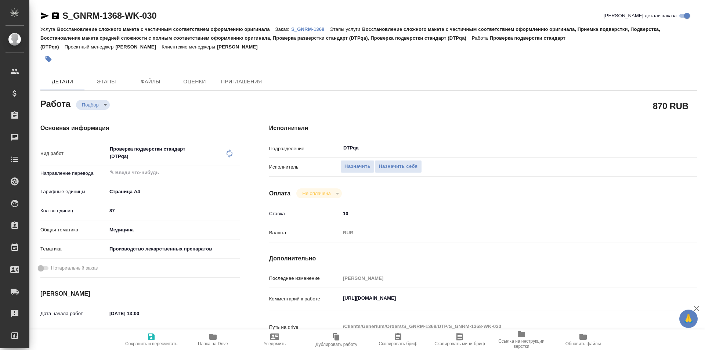
type textarea "x"
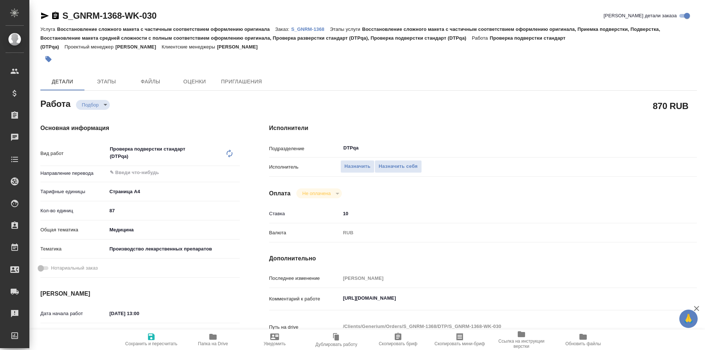
type textarea "x"
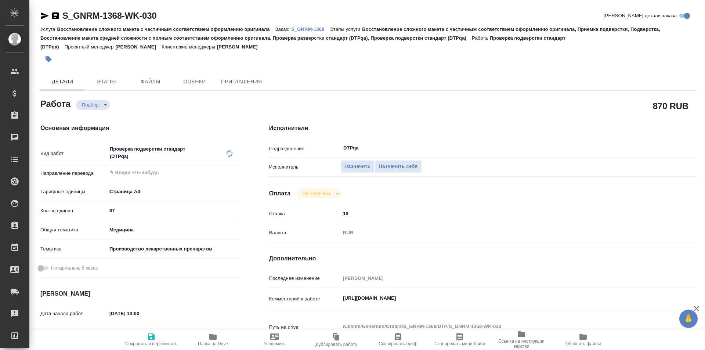
type textarea "x"
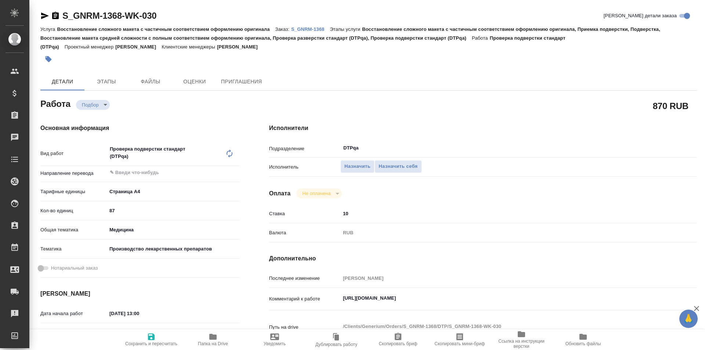
type textarea "x"
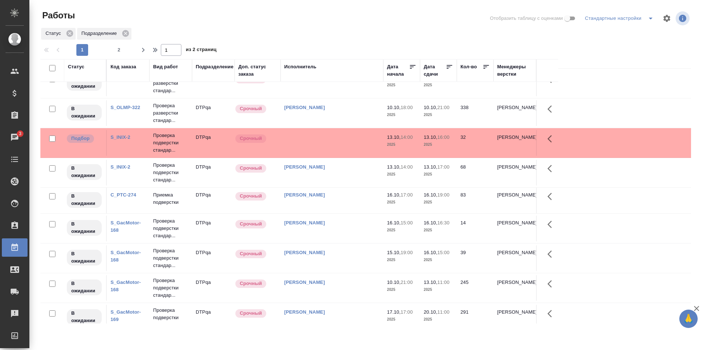
scroll to position [499, 0]
